Goal: Transaction & Acquisition: Subscribe to service/newsletter

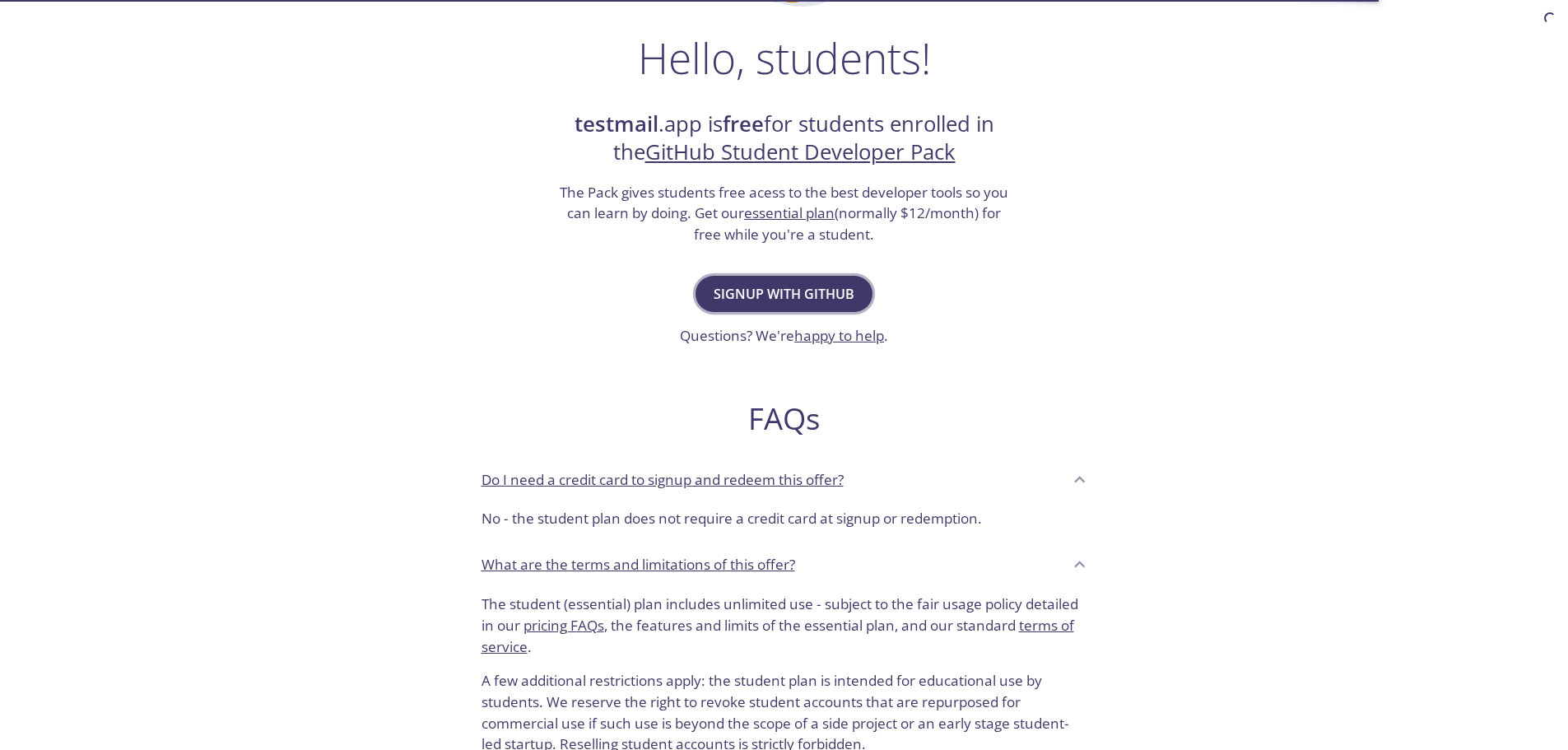
drag, startPoint x: 0, startPoint y: 0, endPoint x: 798, endPoint y: 295, distance: 850.8
click at [798, 295] on span "Signup with GitHub" at bounding box center [783, 294] width 141 height 23
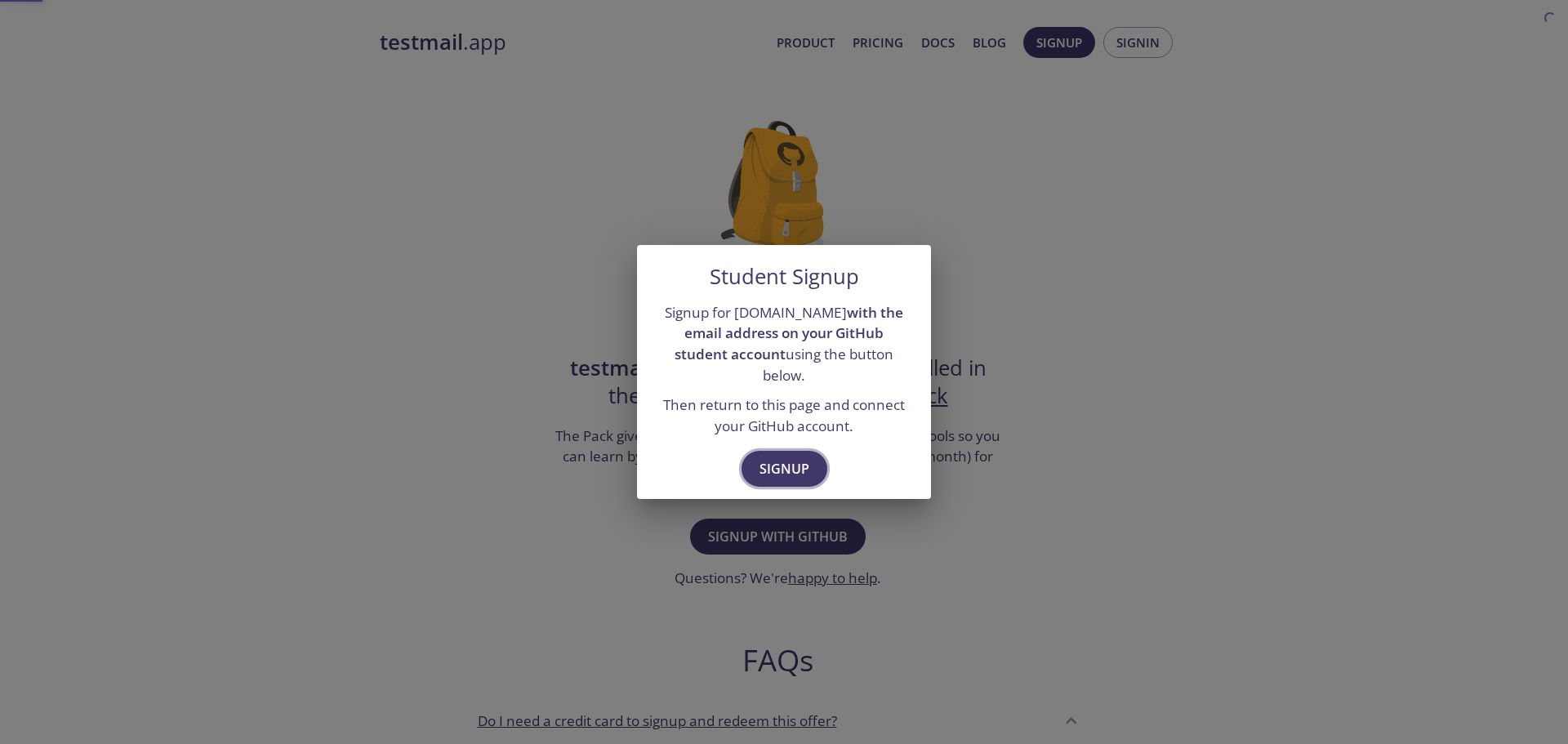
click at [786, 459] on span "Signup" at bounding box center [784, 468] width 50 height 23
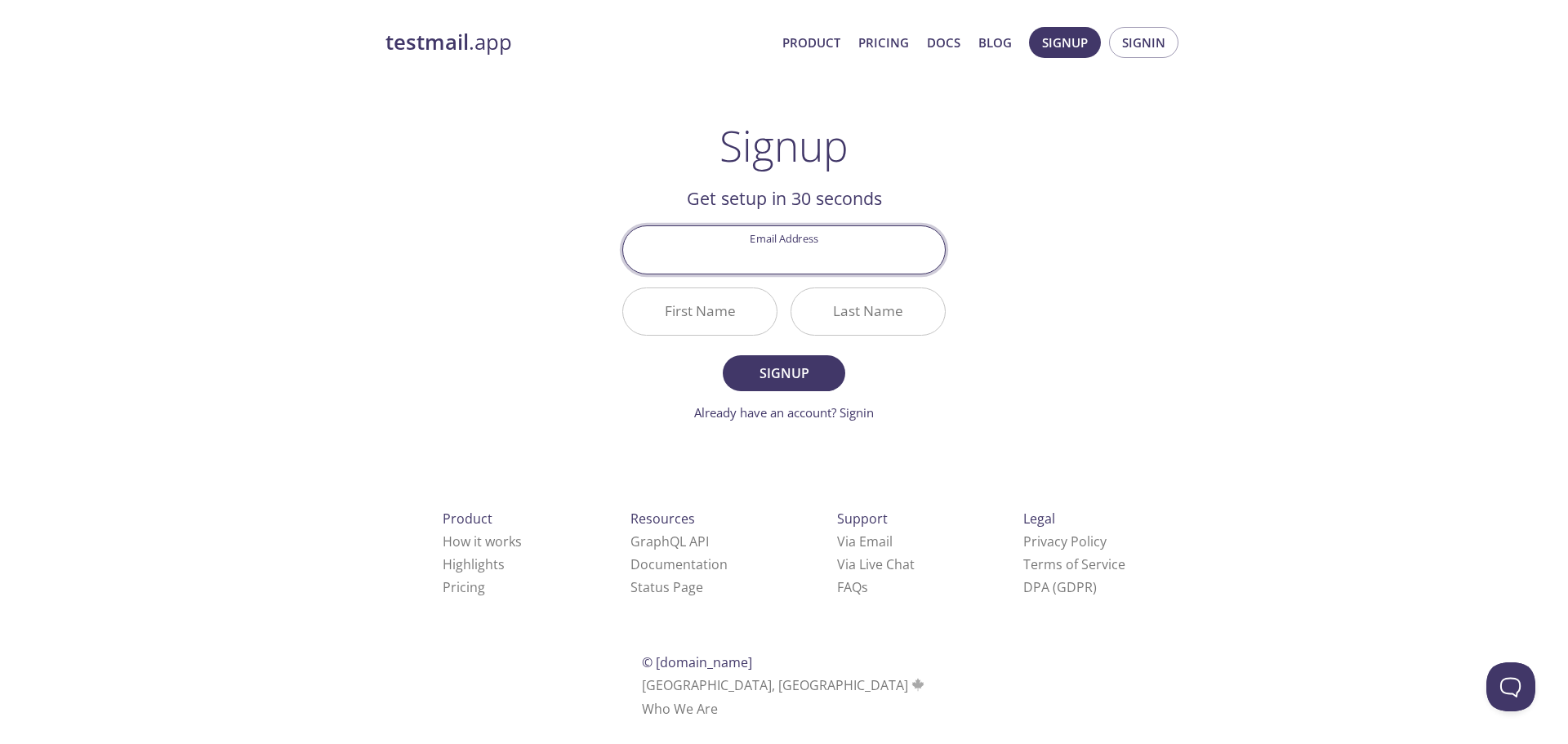
paste input "[EMAIL_ADDRESS][DOMAIN_NAME]"
type input "[EMAIL_ADDRESS][DOMAIN_NAME]"
click at [677, 312] on input "First Name" at bounding box center [700, 311] width 154 height 47
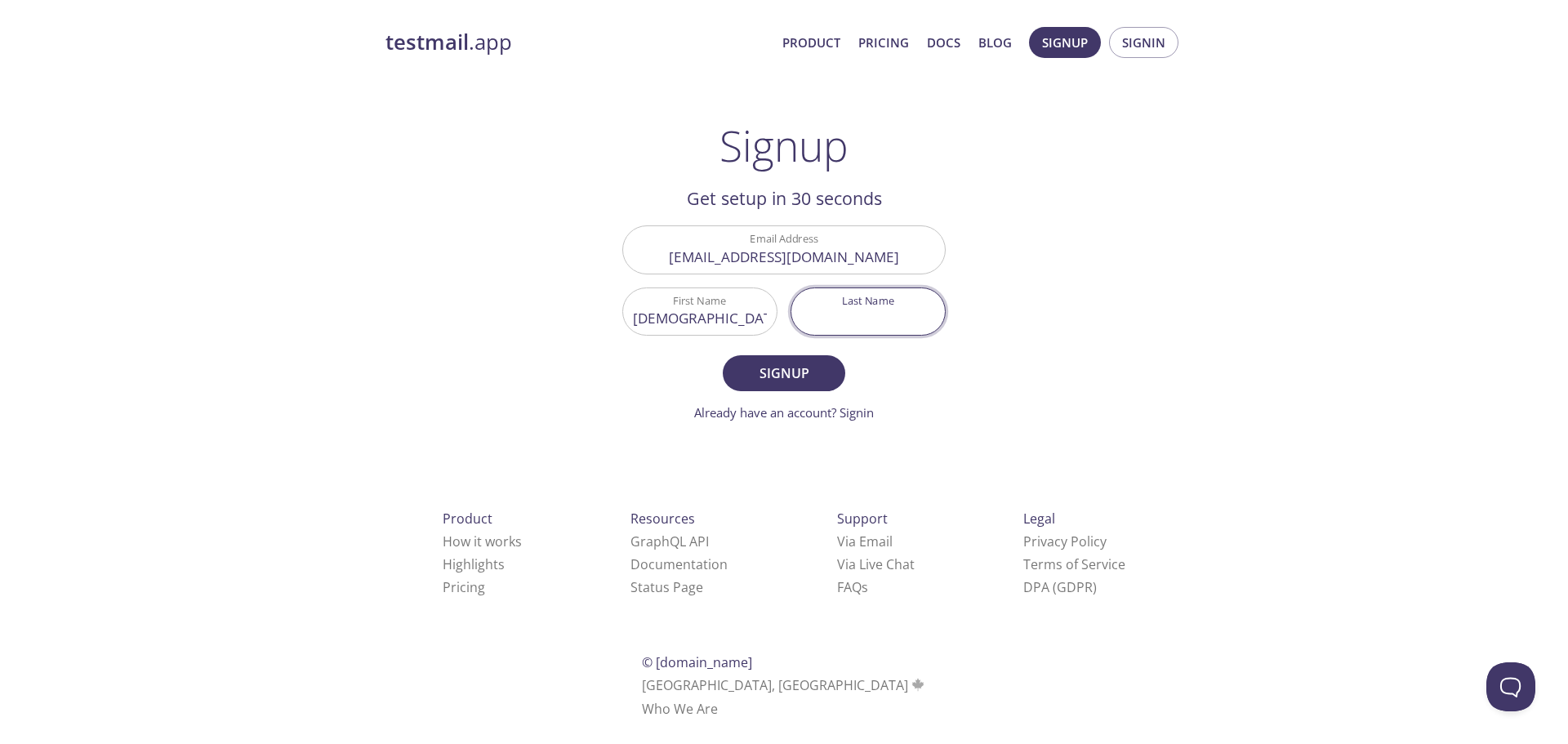
click at [751, 248] on input "[EMAIL_ADDRESS][DOMAIN_NAME]" at bounding box center [784, 249] width 322 height 47
click at [846, 289] on input "Last Name" at bounding box center [867, 311] width 154 height 47
drag, startPoint x: 727, startPoint y: 317, endPoint x: 549, endPoint y: 318, distance: 178.0
click at [551, 318] on div "testmail .app Product Pricing Docs Blog Signup Signin Signup Get setup in 30 se…" at bounding box center [784, 390] width 837 height 749
type input "[DEMOGRAPHIC_DATA]"
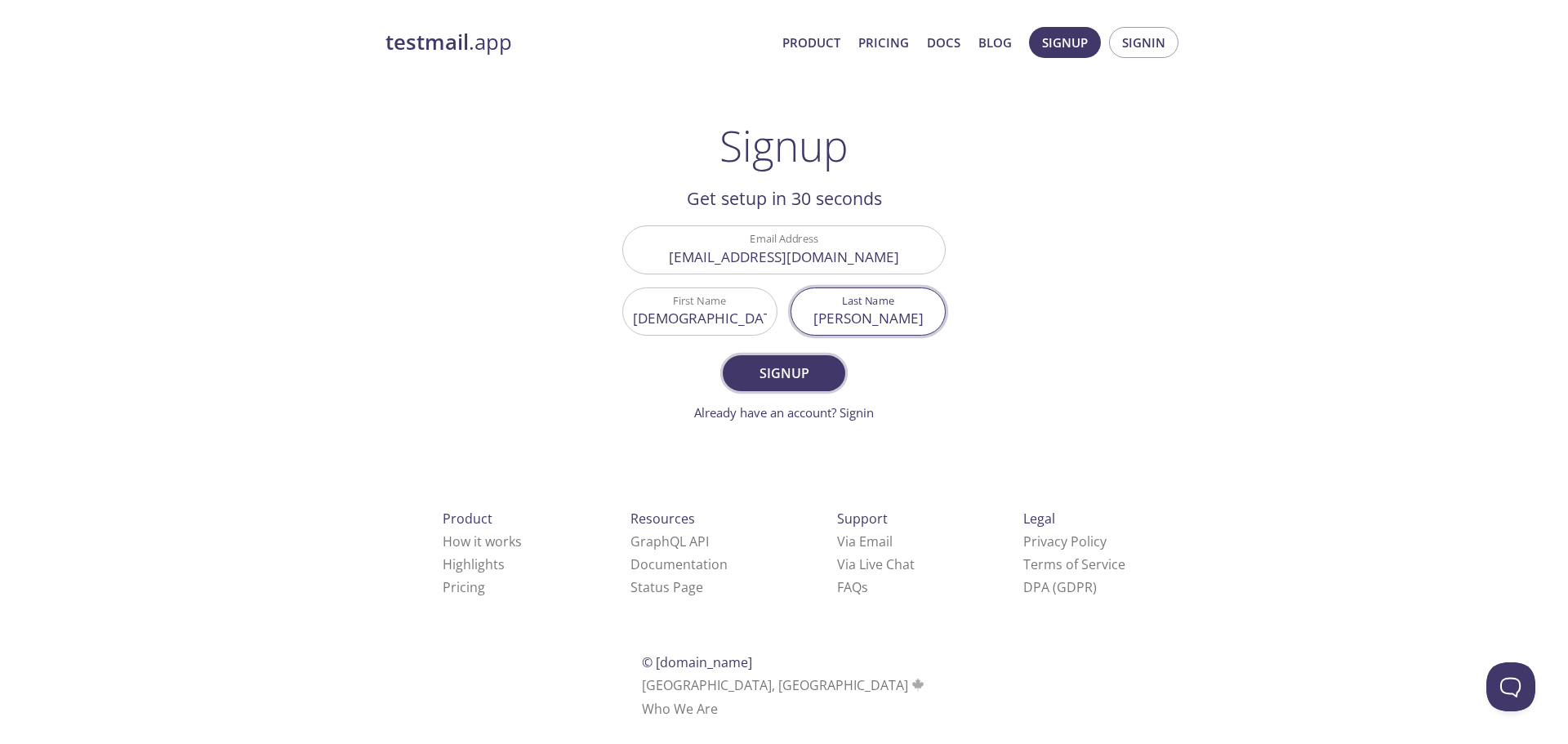
type input "[PERSON_NAME]"
click at [772, 370] on span "Signup" at bounding box center [783, 372] width 86 height 23
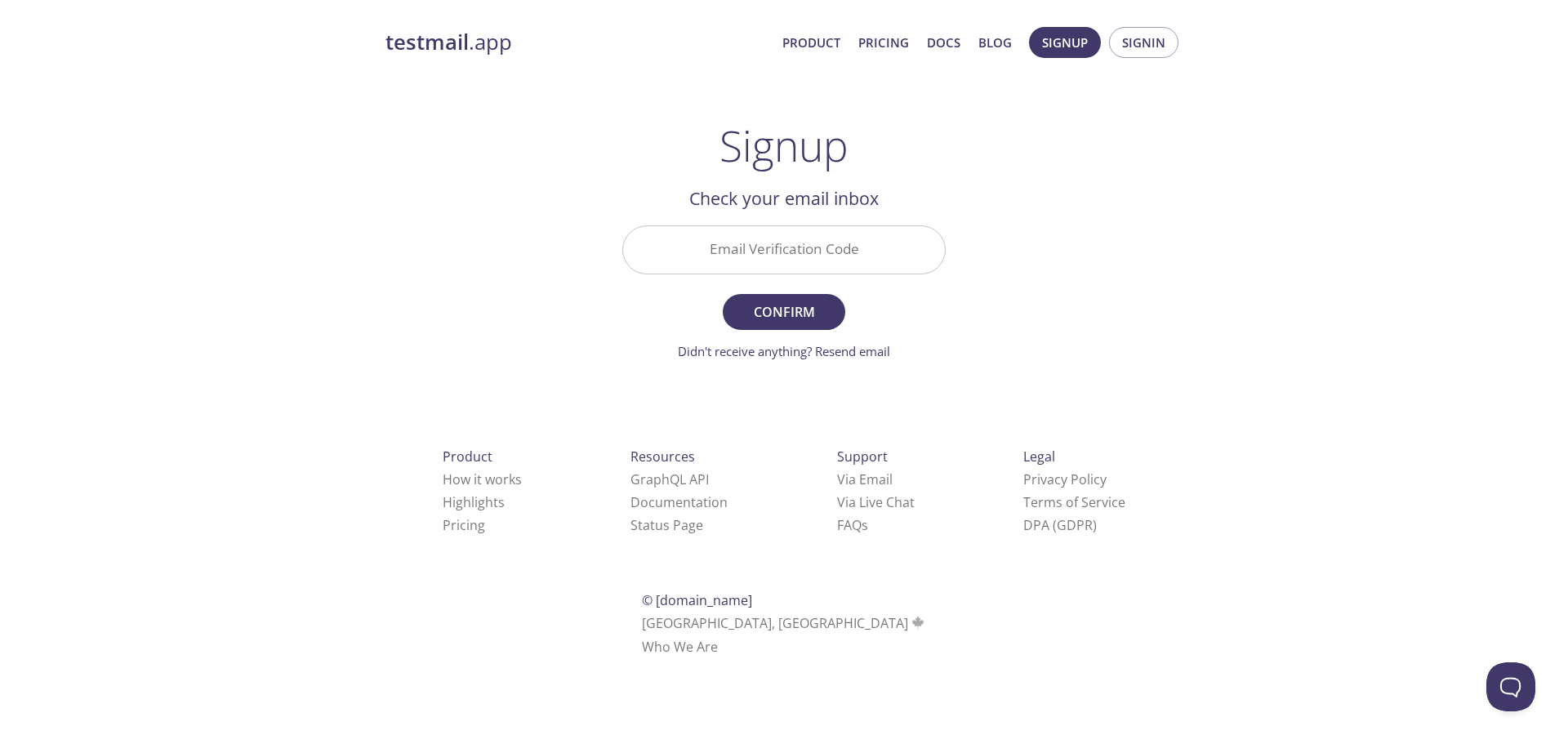
click at [773, 253] on input "Email Verification Code" at bounding box center [784, 249] width 322 height 47
paste input "6Z7HRWN"
type input "6Z7HRWN"
click at [778, 290] on form "Email Verification Code 6Z7HRWN Confirm Didn't receive anything? Resend email" at bounding box center [784, 292] width 323 height 135
click at [778, 305] on span "Confirm" at bounding box center [783, 311] width 86 height 23
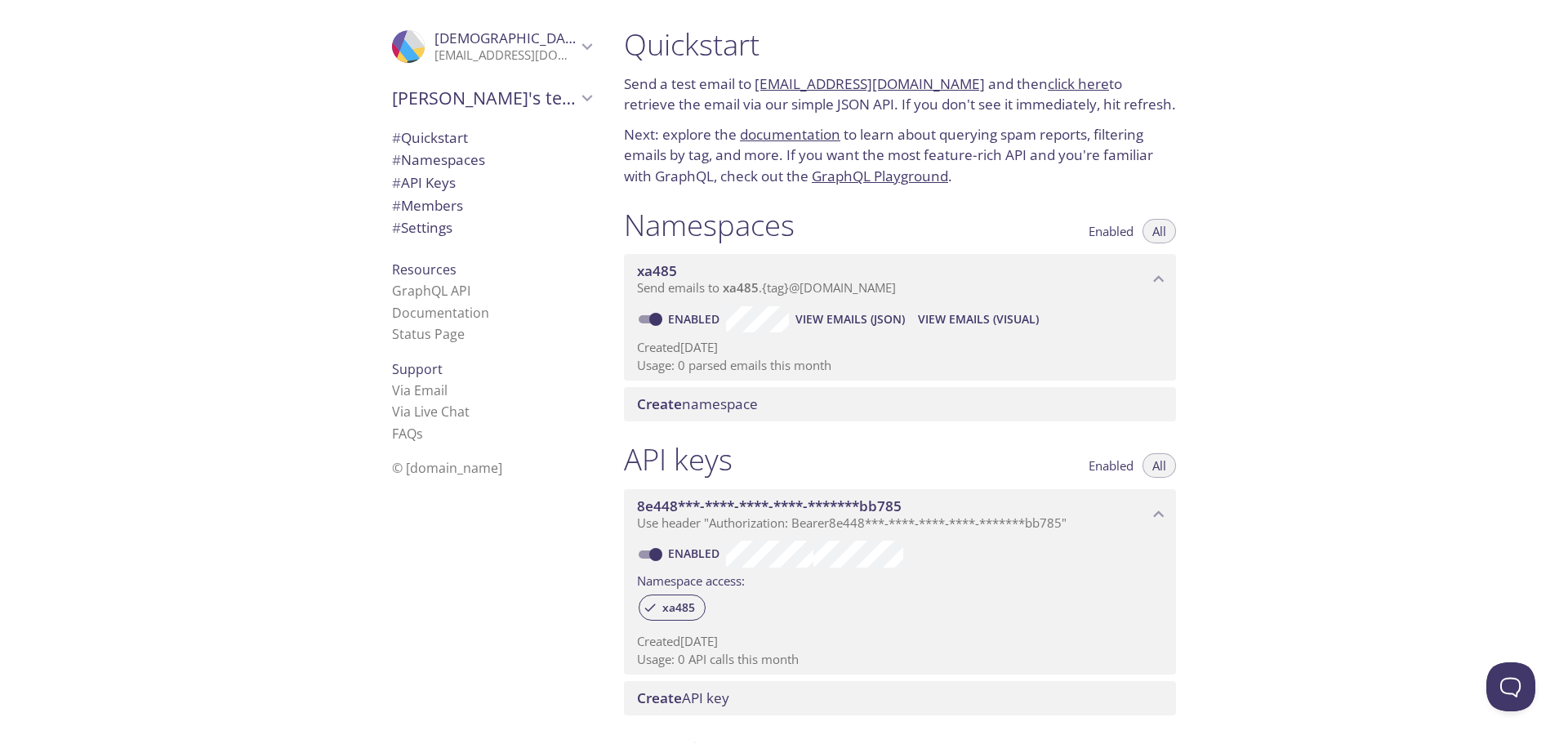
drag, startPoint x: 752, startPoint y: 77, endPoint x: 957, endPoint y: 69, distance: 205.2
click at [957, 69] on div "Quickstart Send a test email to [EMAIL_ADDRESS][DOMAIN_NAME] and then click her…" at bounding box center [899, 106] width 578 height 180
copy p "[EMAIL_ADDRESS][DOMAIN_NAME]"
click at [577, 40] on icon "Muhammad Mudassir" at bounding box center [587, 46] width 21 height 21
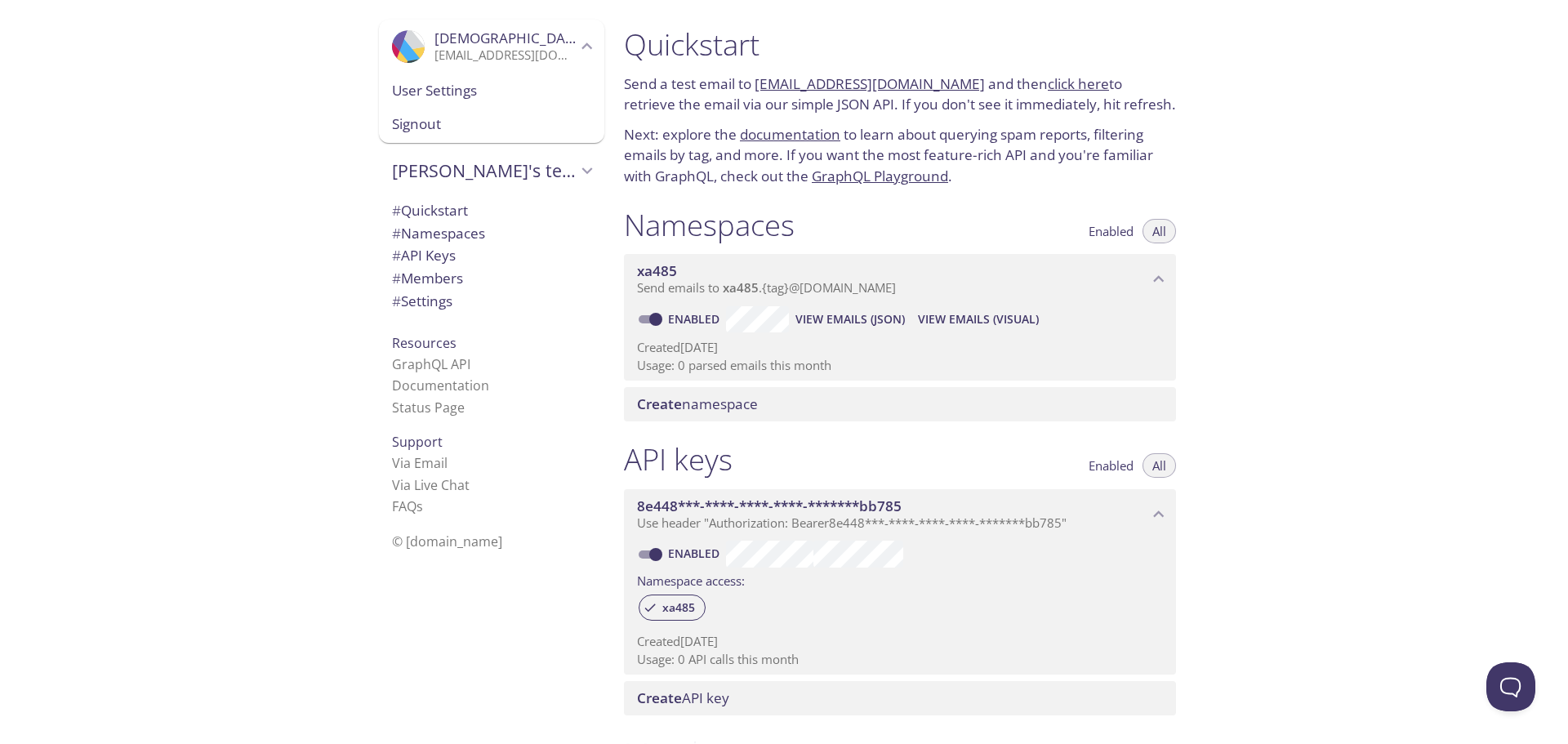
click at [748, 128] on link "documentation" at bounding box center [789, 134] width 100 height 19
click at [786, 122] on div "Quickstart Send a test email to [EMAIL_ADDRESS][DOMAIN_NAME] and then click her…" at bounding box center [899, 106] width 578 height 180
drag, startPoint x: 944, startPoint y: 79, endPoint x: 756, endPoint y: 77, distance: 188.0
click at [756, 77] on p "Send a test email to [EMAIL_ADDRESS][DOMAIN_NAME] and then click here to retrie…" at bounding box center [899, 94] width 552 height 42
copy link "[EMAIL_ADDRESS][DOMAIN_NAME]"
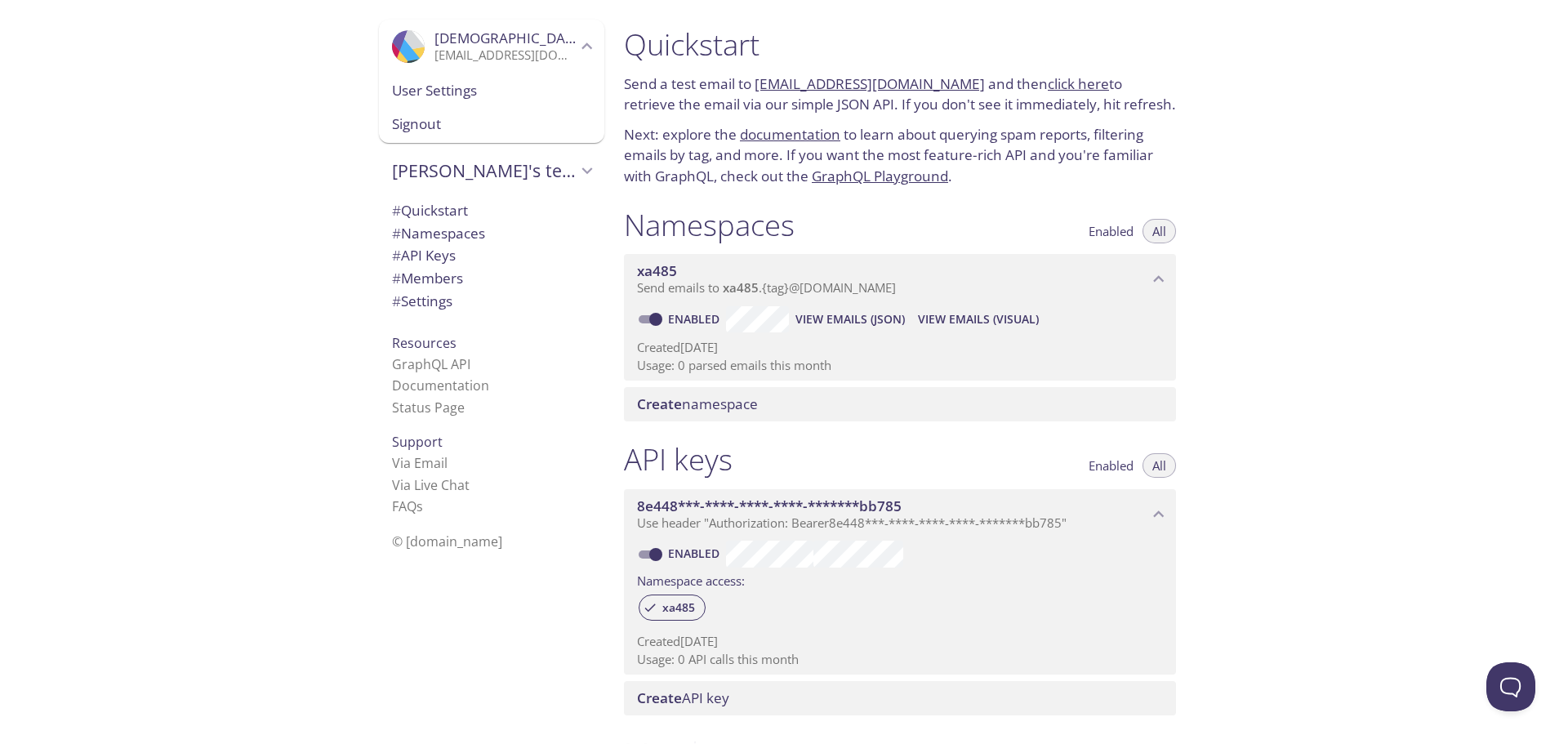
click at [1065, 85] on link "click here" at bounding box center [1078, 83] width 61 height 19
click at [924, 112] on p "Send a test email to [EMAIL_ADDRESS][DOMAIN_NAME] and then click here to retrie…" at bounding box center [899, 94] width 552 height 42
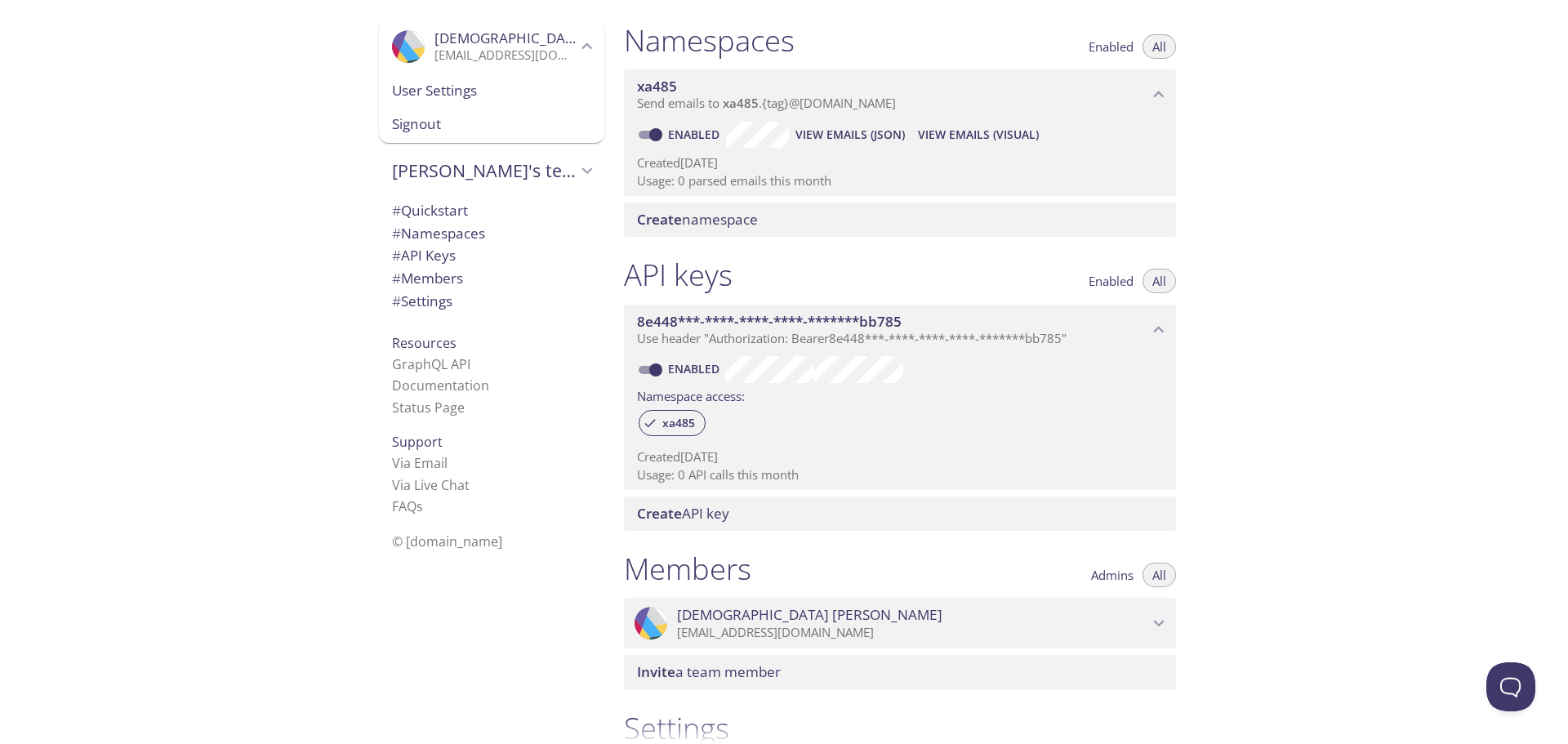
scroll to position [183, 0]
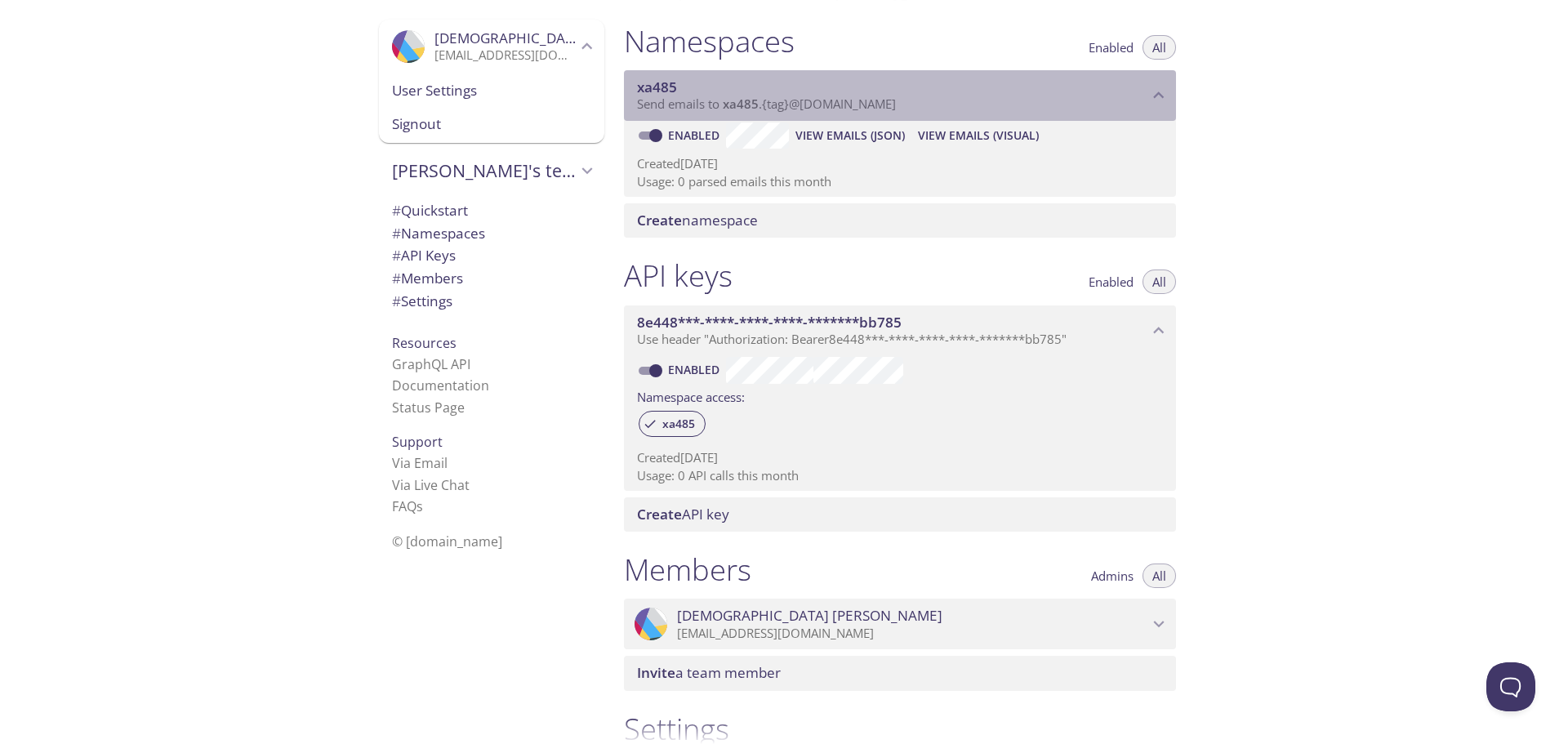
click at [1148, 90] on span "xa485" at bounding box center [893, 87] width 511 height 18
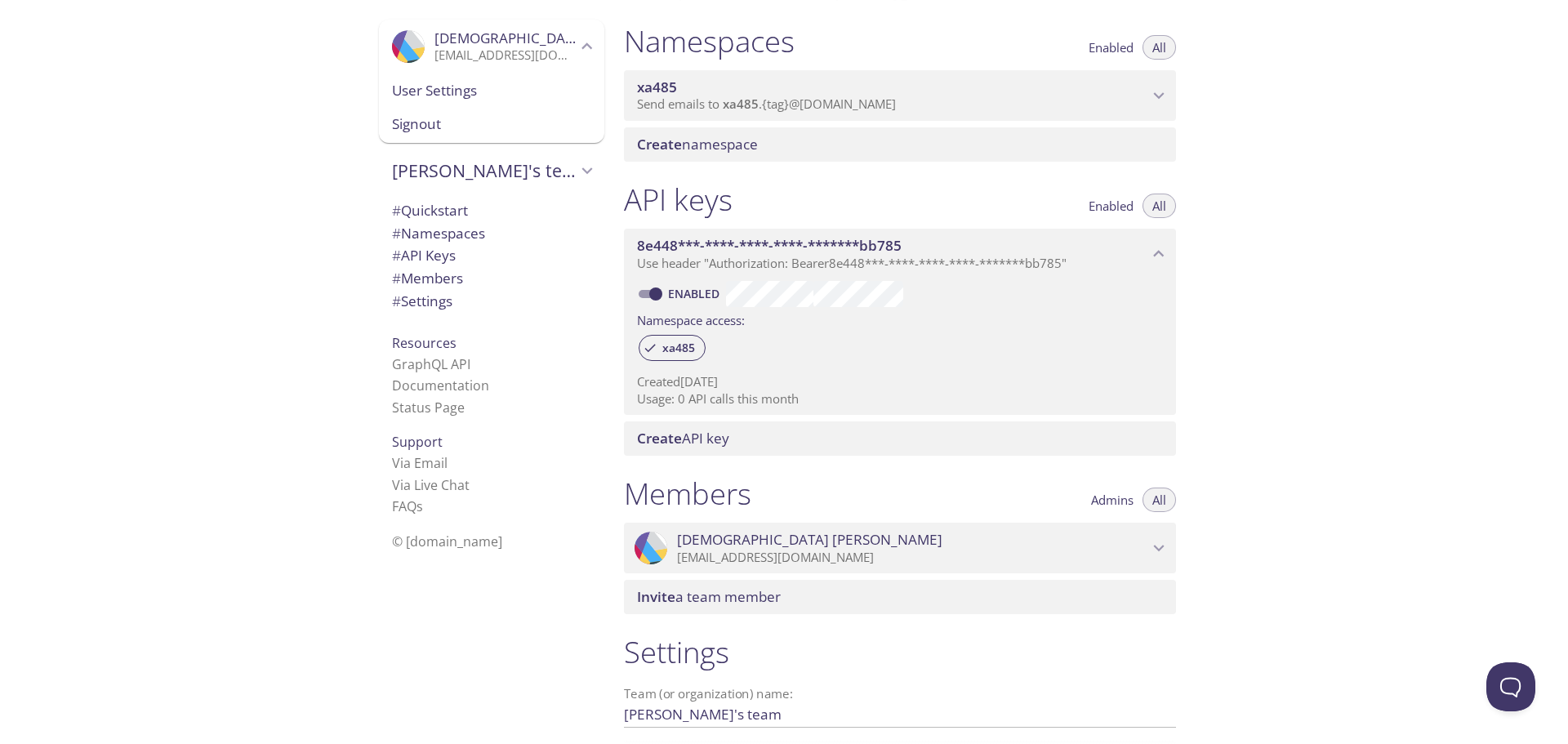
click at [1148, 90] on span "xa485" at bounding box center [893, 87] width 511 height 18
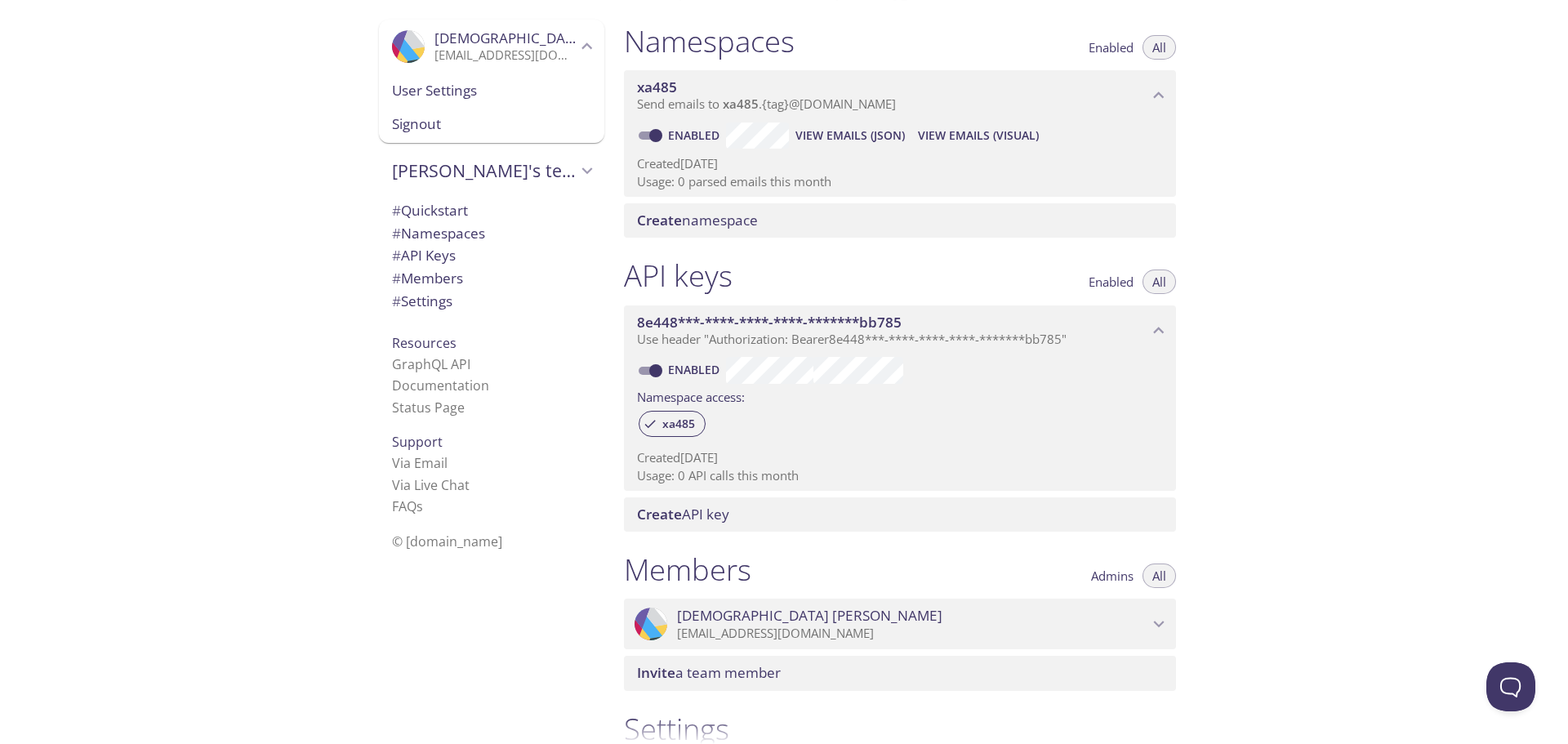
click at [727, 222] on span "Create namespace" at bounding box center [698, 220] width 121 height 19
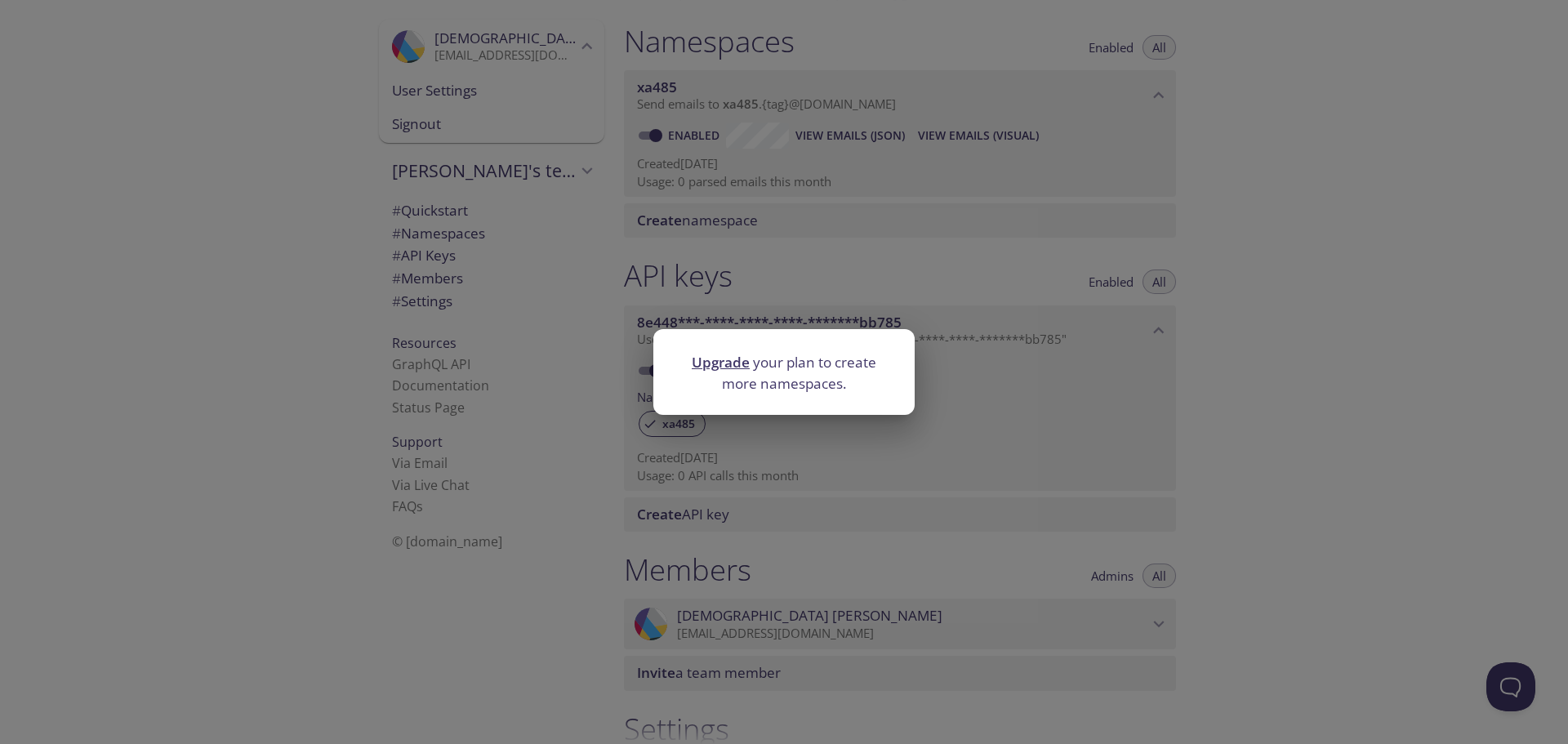
click at [926, 252] on div "Upgrade your plan to create more namespaces." at bounding box center [784, 372] width 1568 height 744
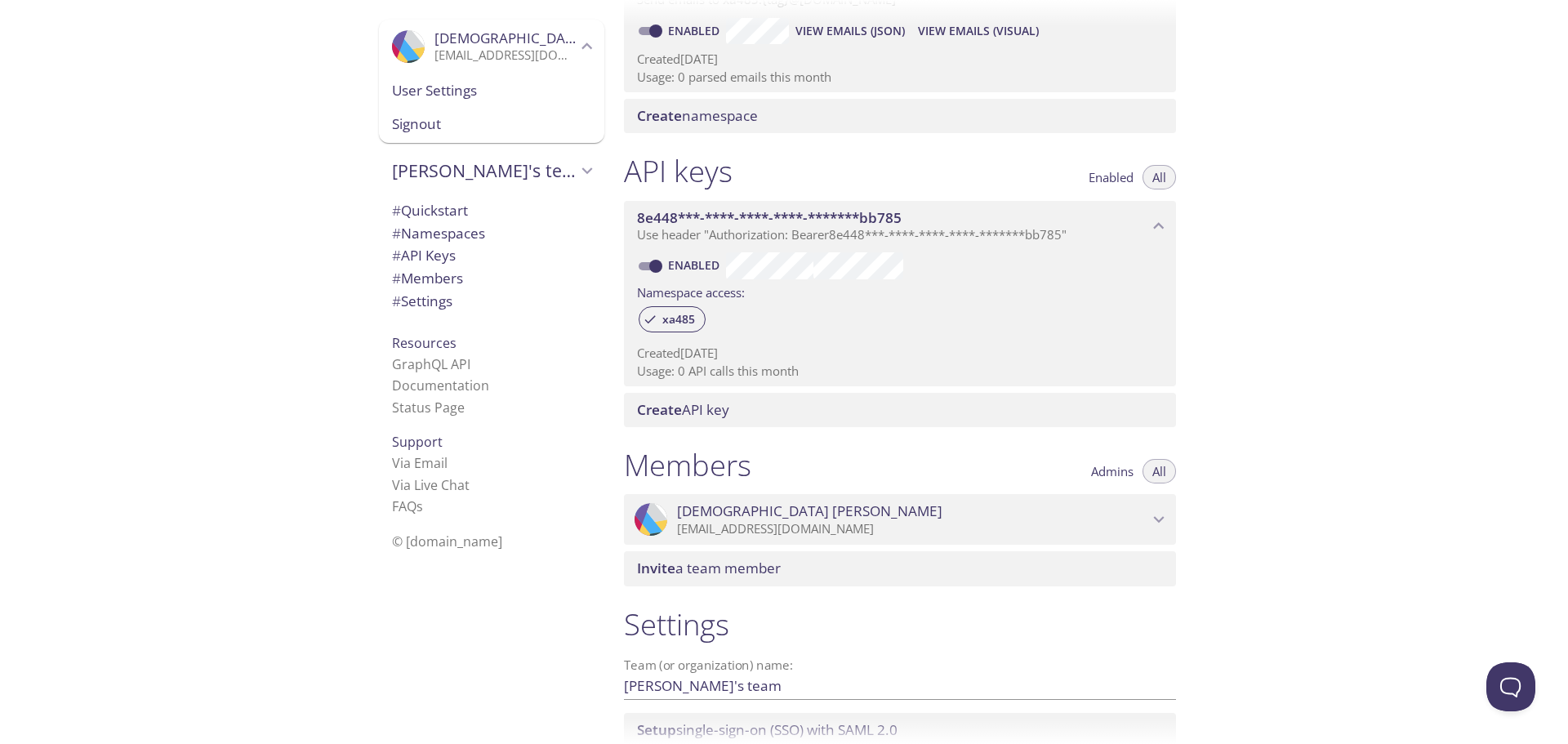
scroll to position [417, 0]
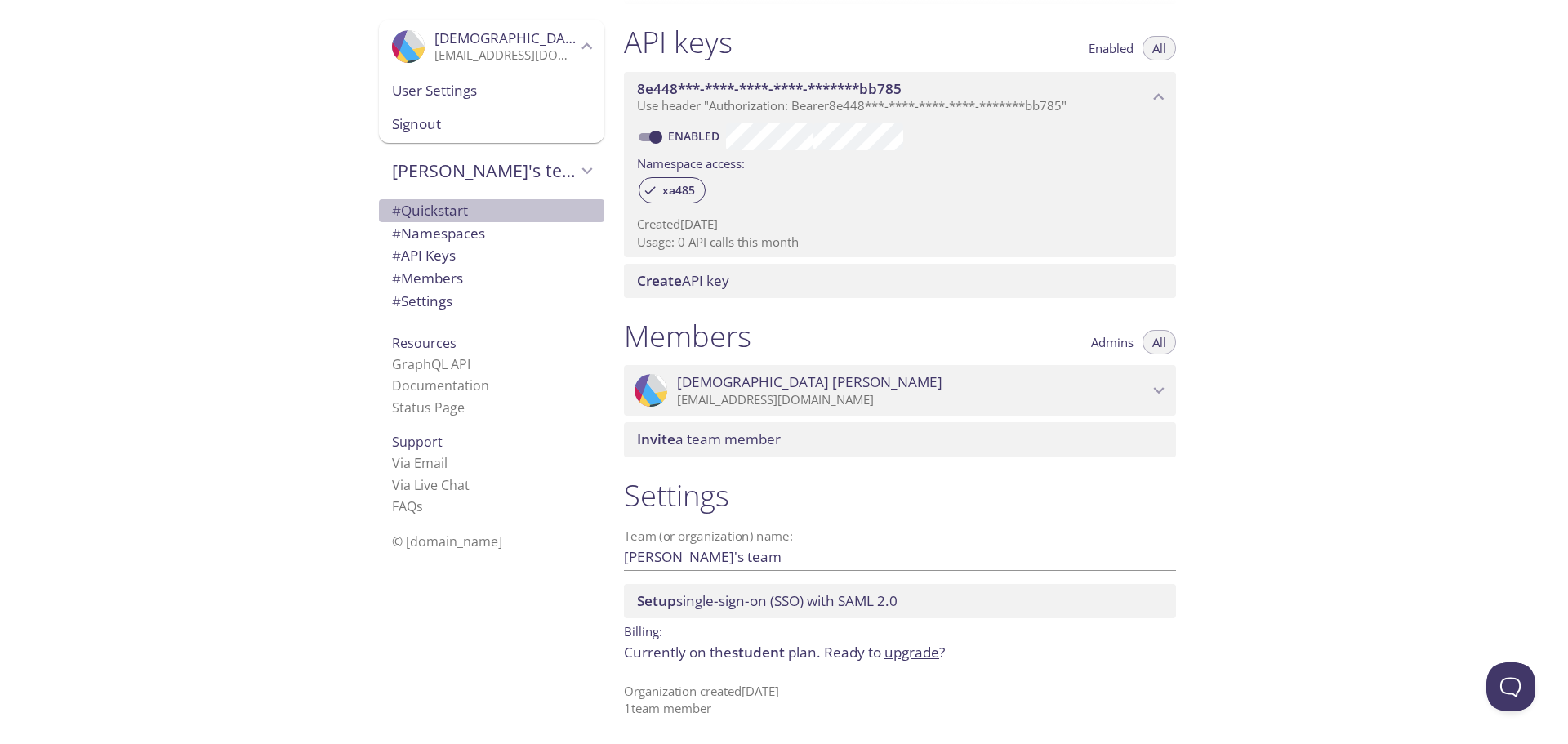
click at [437, 208] on span "# Quickstart" at bounding box center [429, 210] width 76 height 19
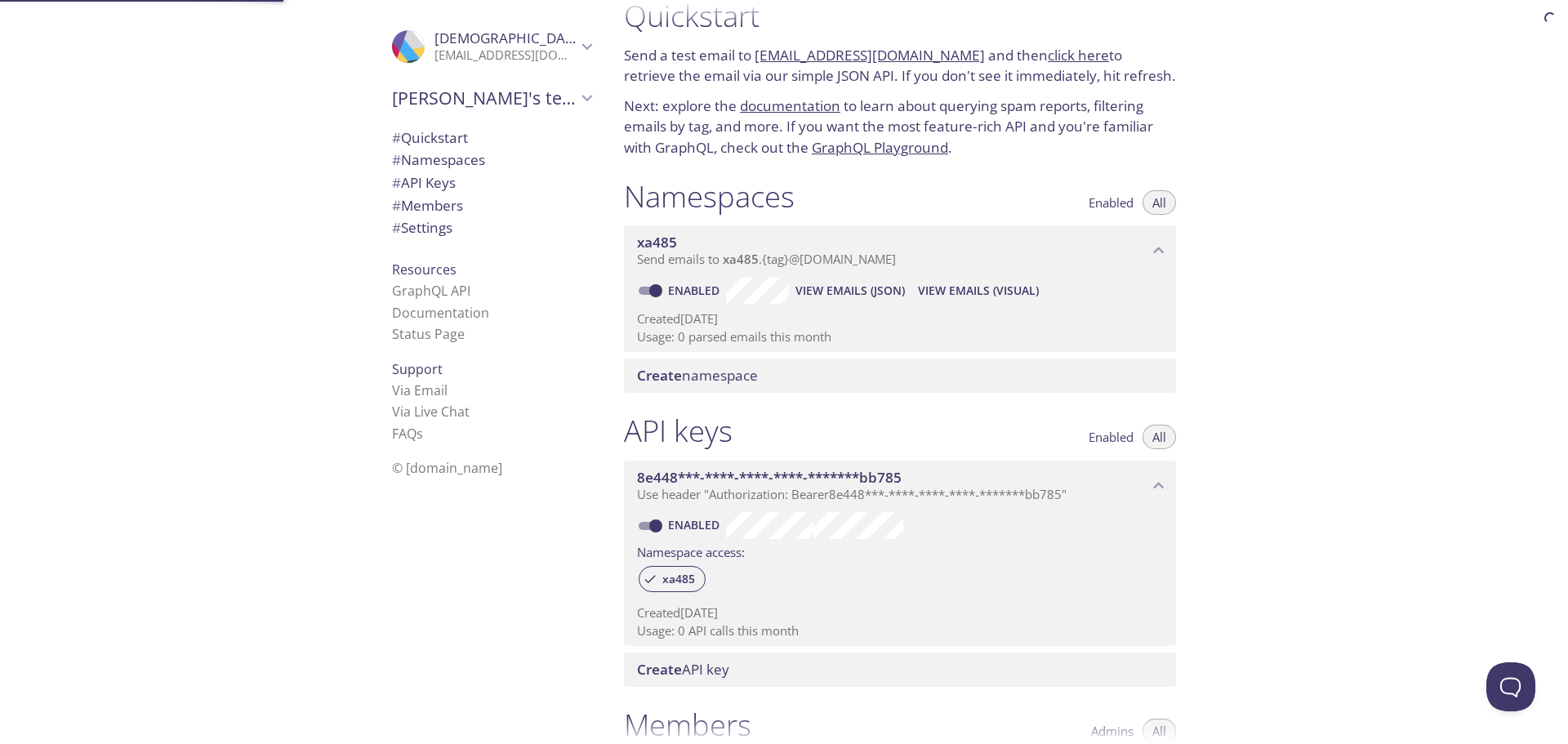
scroll to position [26, 0]
click at [426, 308] on link "Documentation" at bounding box center [440, 312] width 97 height 18
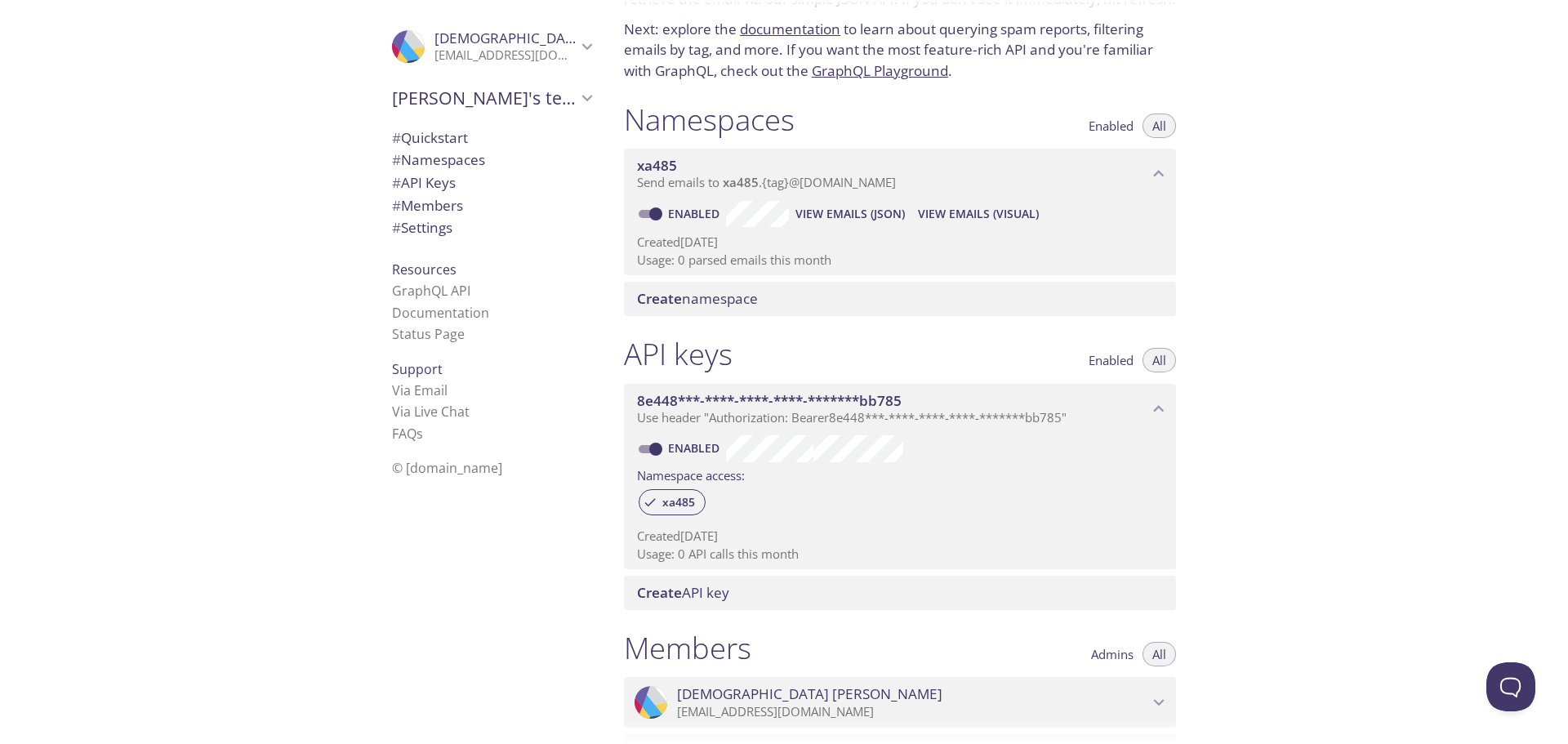
scroll to position [0, 0]
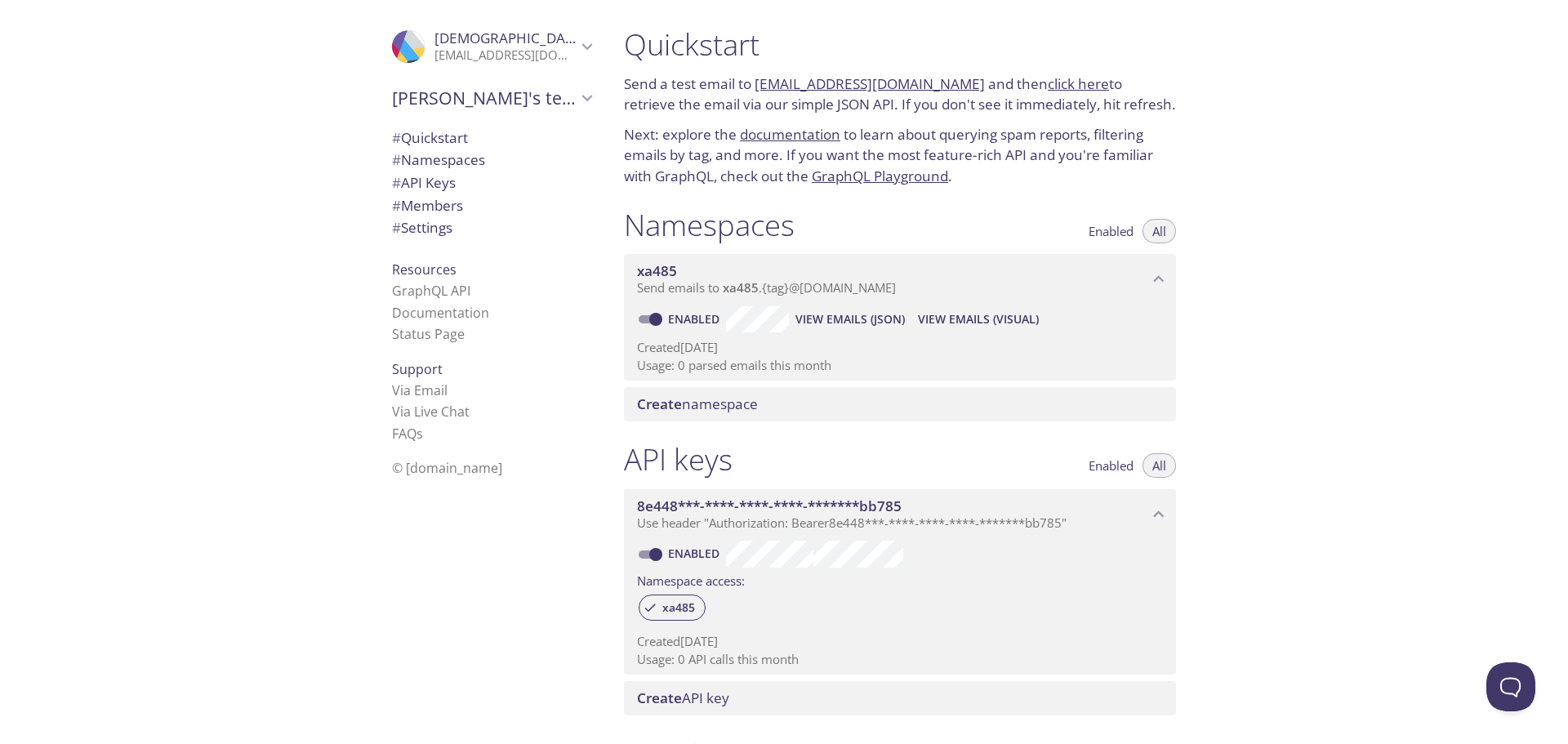
drag, startPoint x: 260, startPoint y: 325, endPoint x: 294, endPoint y: 324, distance: 34.0
click at [260, 325] on div ".cls-1 { fill: #6d5ca8; } .cls-2 { fill: #3fc191; } .cls-3 { fill: #3b4752; } .…" at bounding box center [305, 372] width 611 height 744
click at [433, 328] on link "Status Page" at bounding box center [427, 334] width 72 height 18
drag, startPoint x: 958, startPoint y: 79, endPoint x: 755, endPoint y: 72, distance: 203.1
click at [755, 72] on div "Quickstart Send a test email to [EMAIL_ADDRESS][DOMAIN_NAME] and then click her…" at bounding box center [899, 106] width 578 height 180
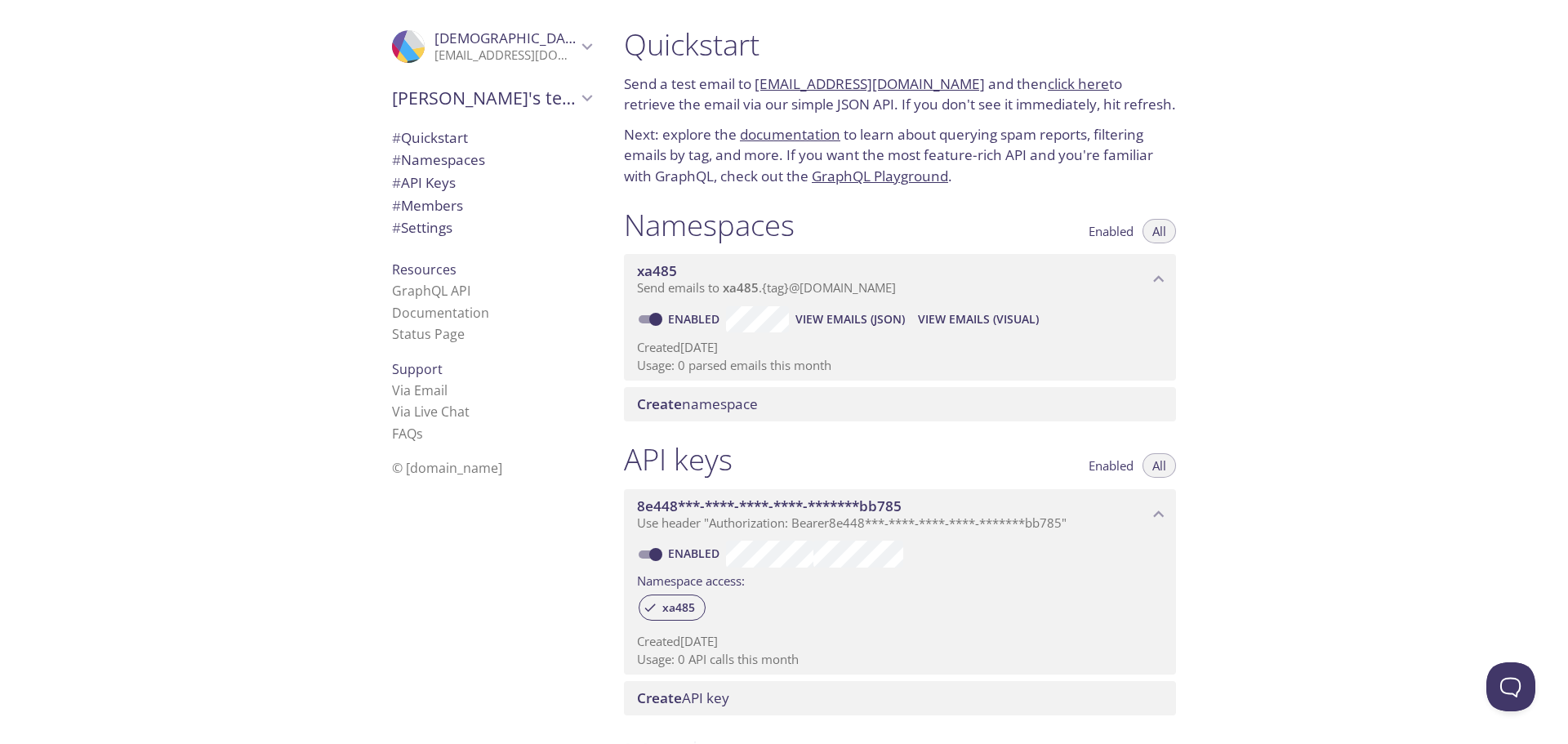
copy link "[EMAIL_ADDRESS][DOMAIN_NAME]"
